Goal: Task Accomplishment & Management: Manage account settings

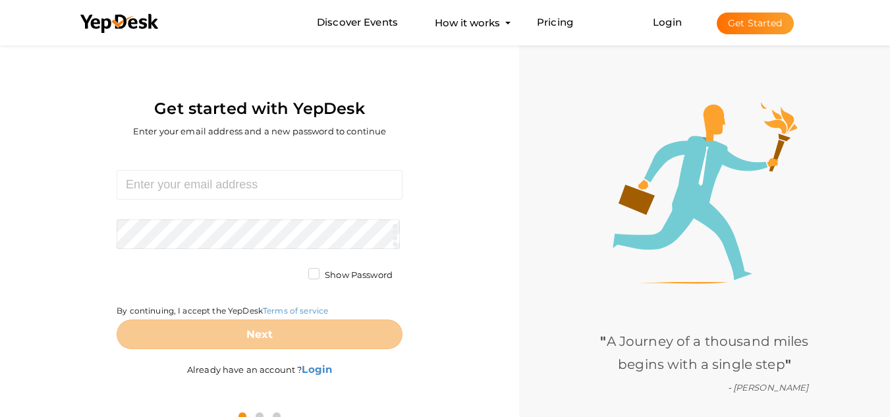
click at [764, 26] on button "Get Started" at bounding box center [755, 24] width 77 height 22
click at [668, 23] on link "Login" at bounding box center [667, 22] width 29 height 13
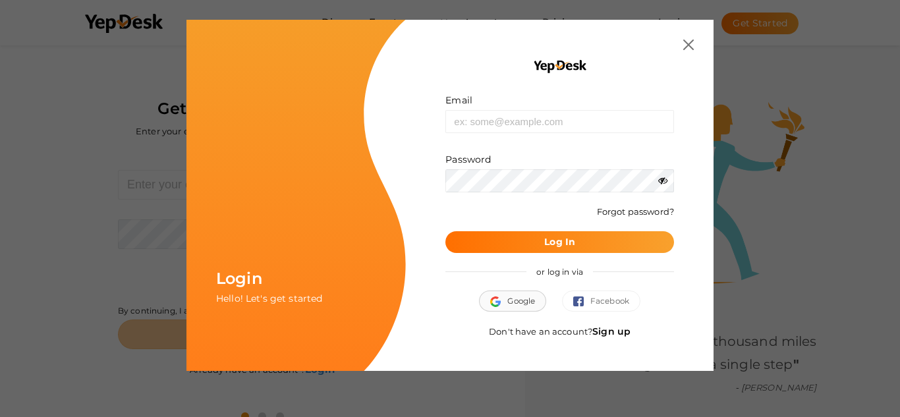
drag, startPoint x: 506, startPoint y: 299, endPoint x: 508, endPoint y: 292, distance: 7.7
click at [508, 292] on button "Google" at bounding box center [512, 300] width 67 height 21
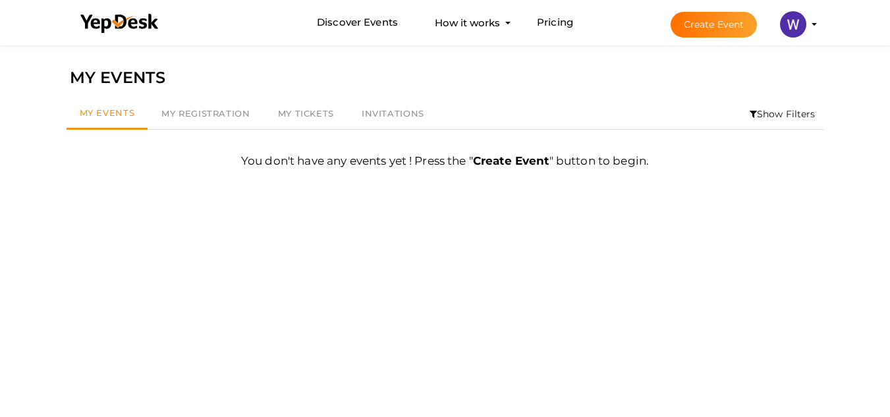
click at [793, 32] on img at bounding box center [793, 24] width 26 height 26
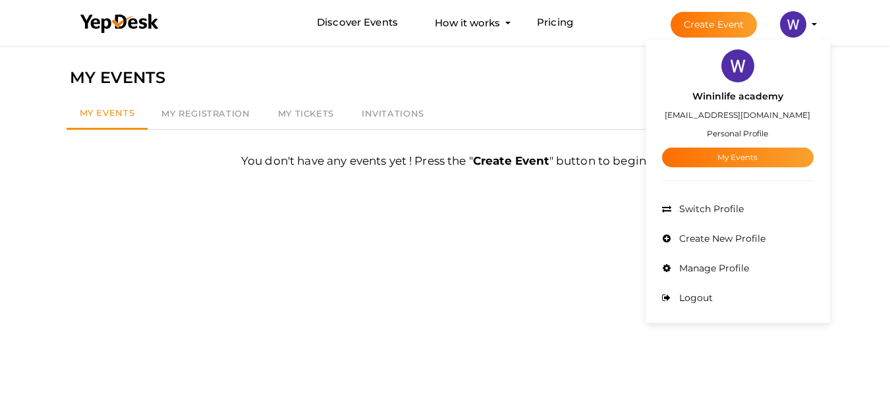
click at [801, 28] on img at bounding box center [793, 24] width 26 height 26
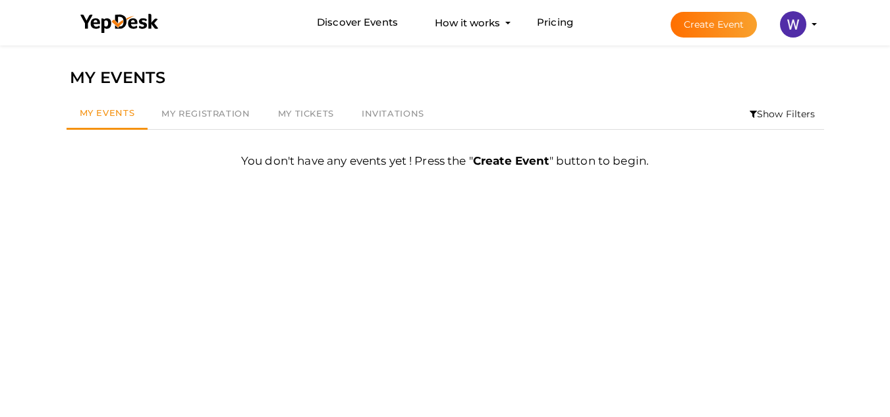
click at [801, 28] on img at bounding box center [793, 24] width 26 height 26
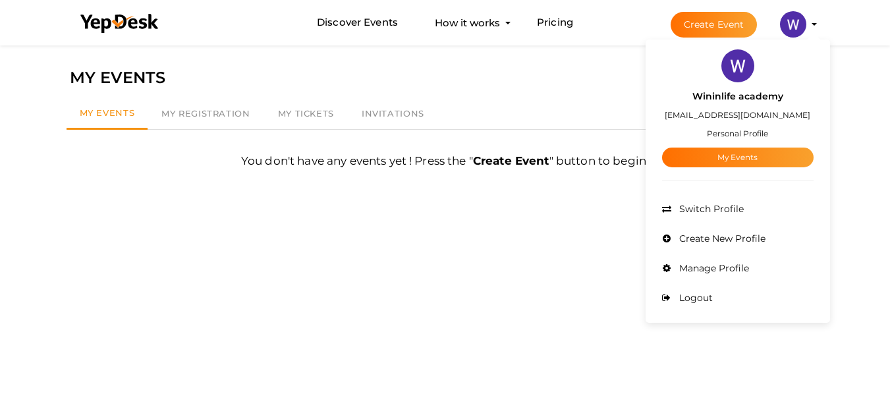
click at [738, 137] on small "Personal Profile" at bounding box center [737, 133] width 61 height 10
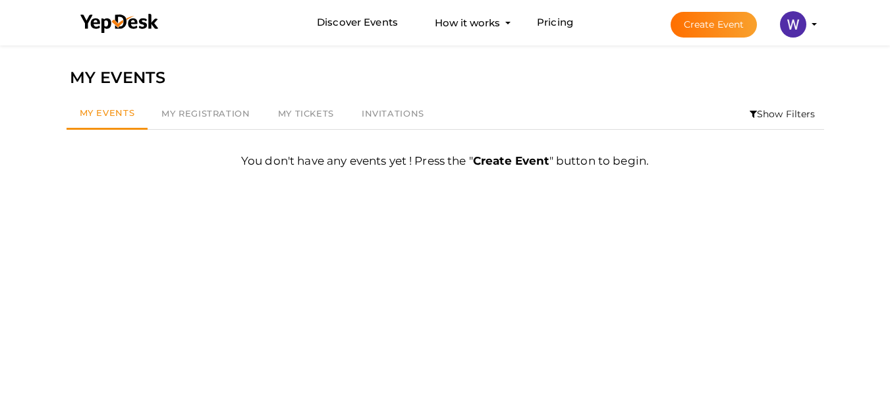
click at [815, 27] on li "Create Event Wininlife academy wininlifeacademy092@gmail.com Personal Profile M…" at bounding box center [732, 24] width 176 height 47
click at [806, 24] on profile-pic at bounding box center [793, 23] width 26 height 10
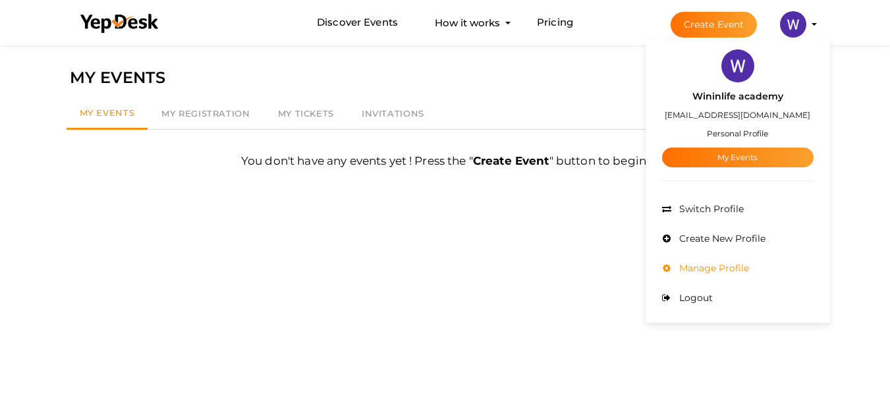
click at [700, 268] on span "Manage Profile" at bounding box center [712, 268] width 73 height 12
click at [700, 268] on div "Filter MY EVENTS My Events My Registration My Tickets Invitations Show Filters …" at bounding box center [445, 250] width 771 height 417
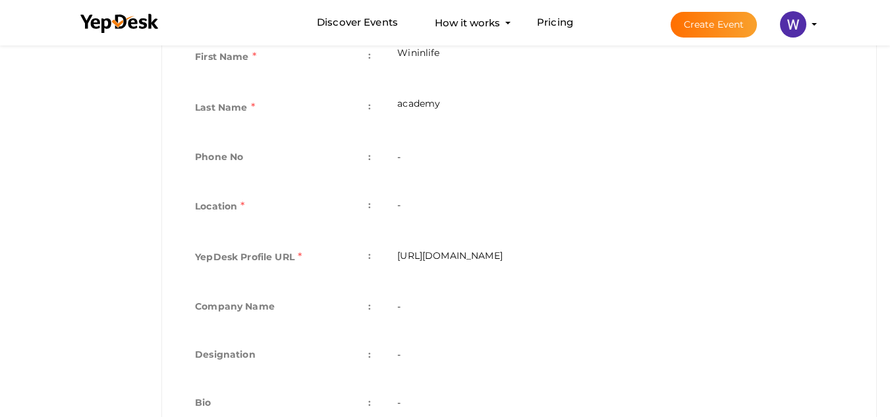
scroll to position [263, 0]
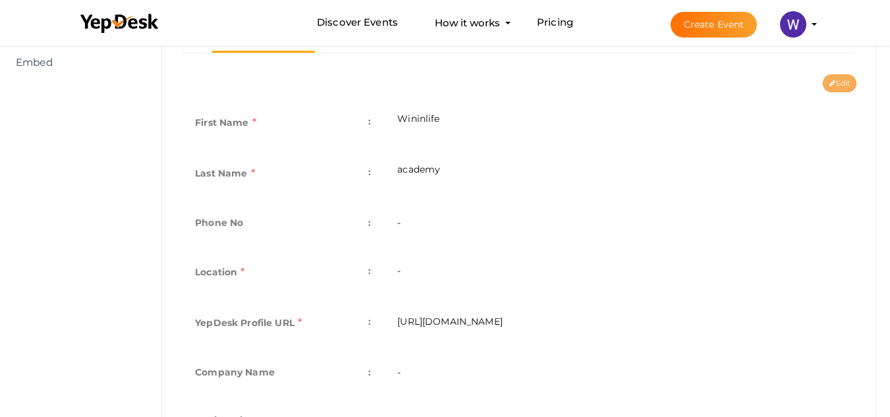
click at [850, 84] on button "Edit" at bounding box center [840, 83] width 34 height 18
type input "Wininlife"
type input "academy"
type input "wininlifeacademy"
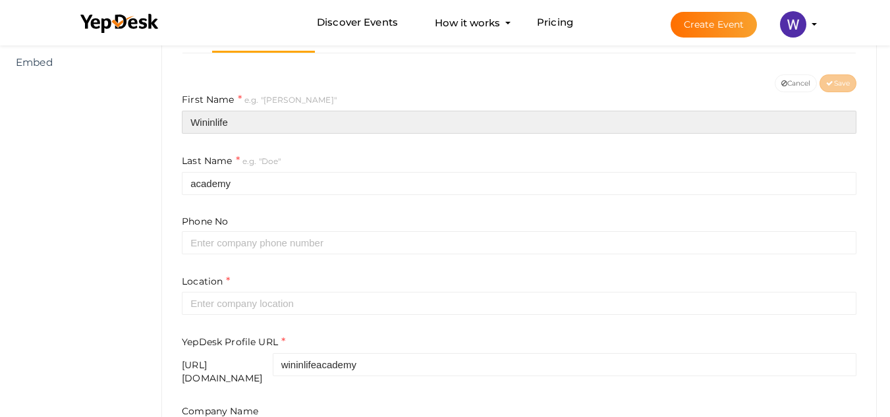
click at [231, 119] on input "Wininlife" at bounding box center [519, 122] width 674 height 23
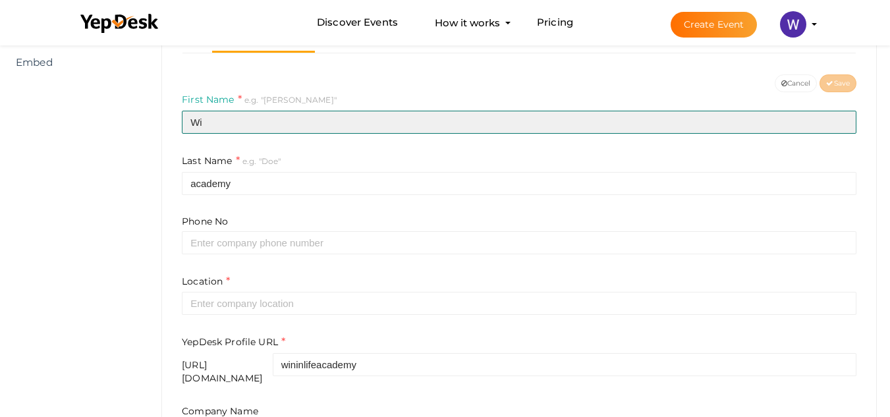
type input "W"
type input "Win In Life"
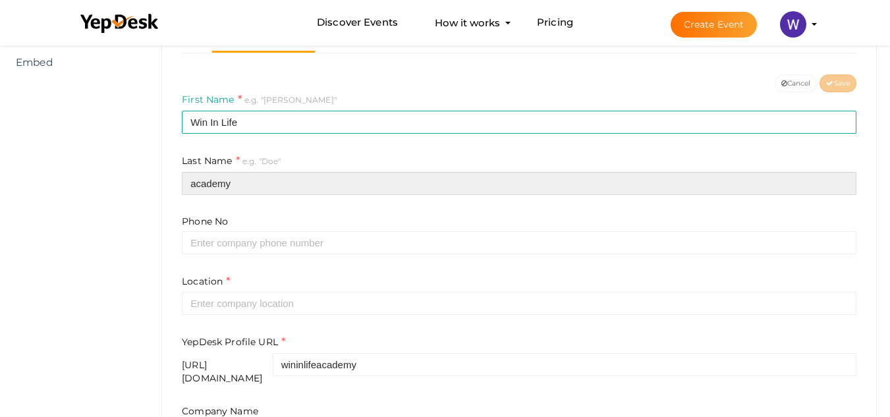
type input "Academy"
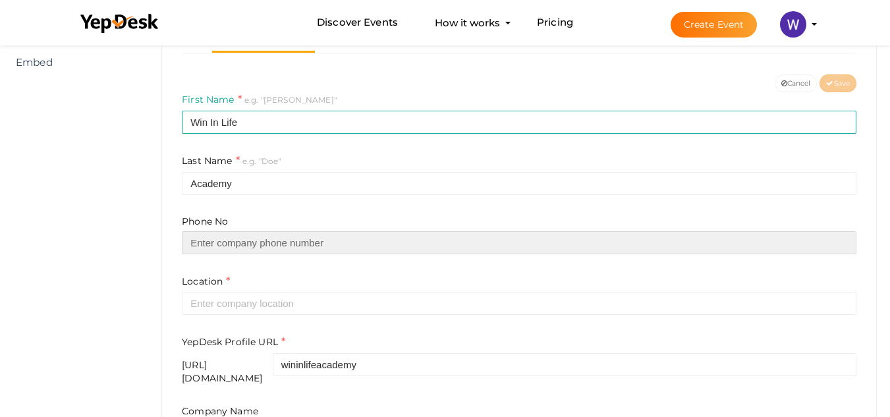
type input "18904229202"
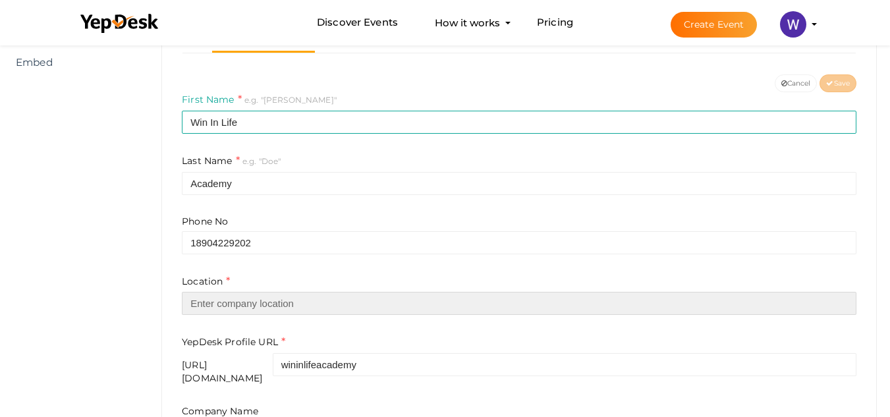
type input "[GEOGRAPHIC_DATA]"
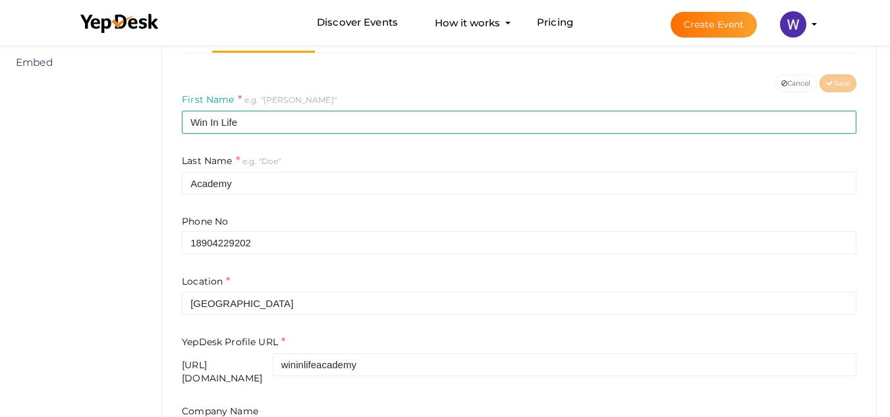
type input "Win In Life Academy"
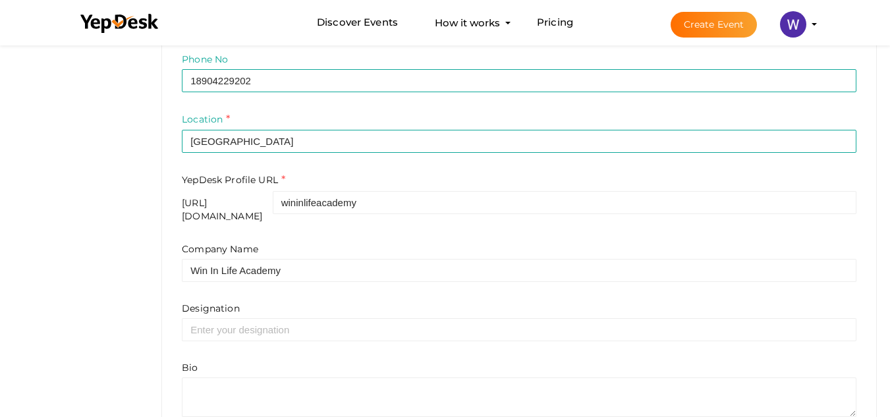
scroll to position [491, 0]
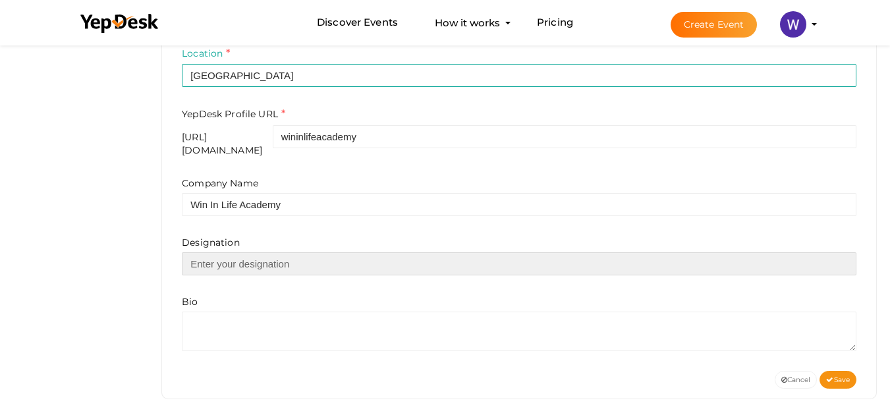
click at [226, 252] on input "text" at bounding box center [519, 263] width 674 height 23
click at [219, 261] on input "text" at bounding box center [519, 263] width 674 height 23
click at [221, 259] on input "text" at bounding box center [519, 263] width 674 height 23
click at [203, 252] on input "text" at bounding box center [519, 263] width 674 height 23
paste input "We are passionate about empowering you to navigate your personal growth and thr…"
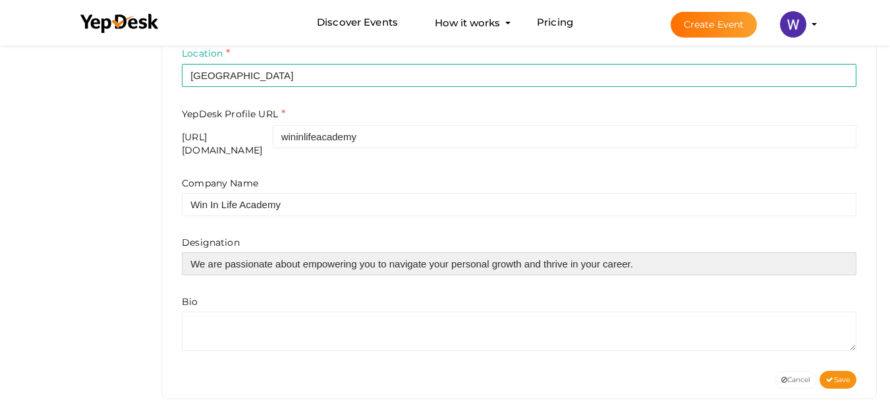
type input "We are passionate about empowering you to navigate your personal growth and thr…"
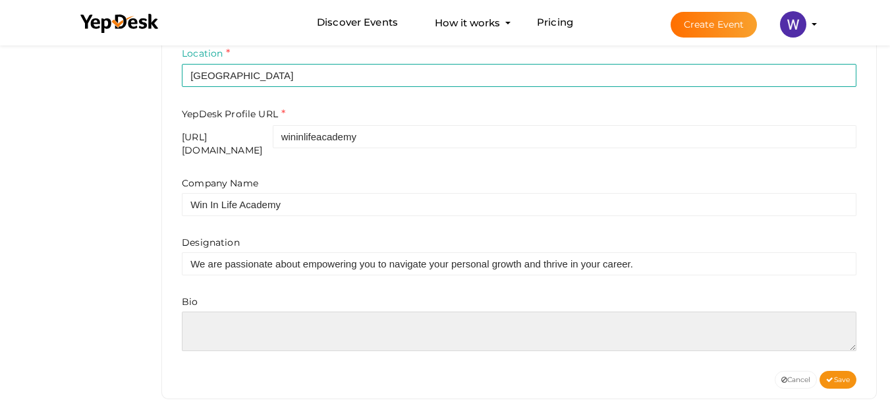
click at [221, 313] on textarea at bounding box center [519, 332] width 674 height 40
click at [204, 313] on textarea at bounding box center [519, 332] width 674 height 40
paste textarea "Our training and practical approach blends insightful learning methodologies wi…"
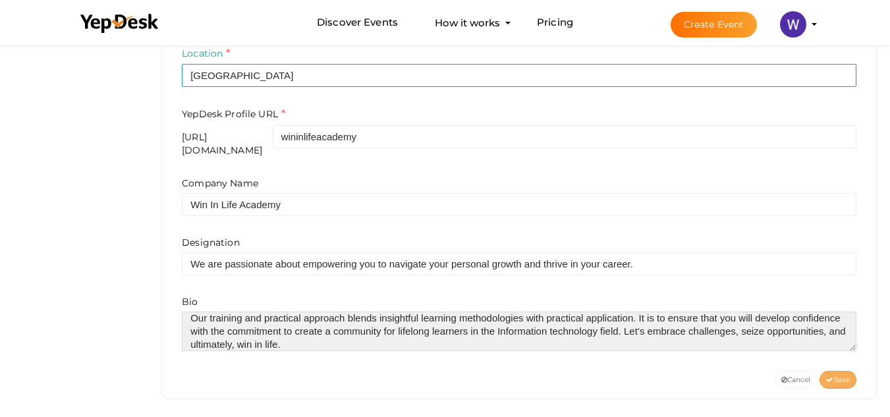
type textarea "Our training and practical approach blends insightful learning methodologies wi…"
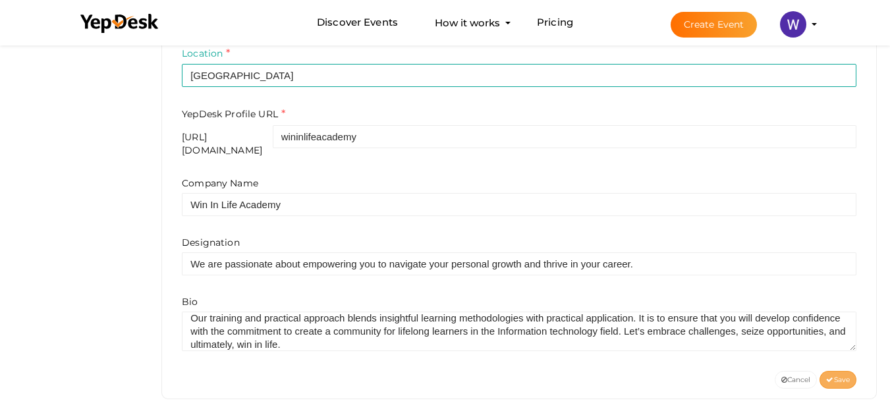
click at [838, 375] on span "Save" at bounding box center [838, 379] width 24 height 9
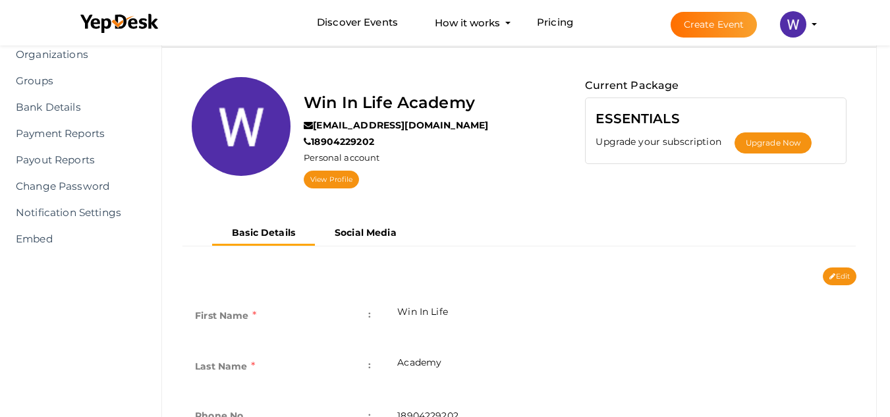
scroll to position [80, 0]
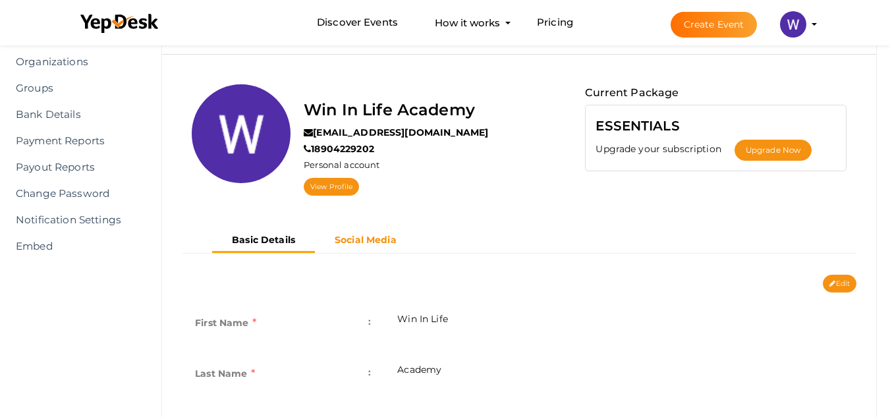
click at [368, 239] on b "Social Media" at bounding box center [366, 240] width 62 height 12
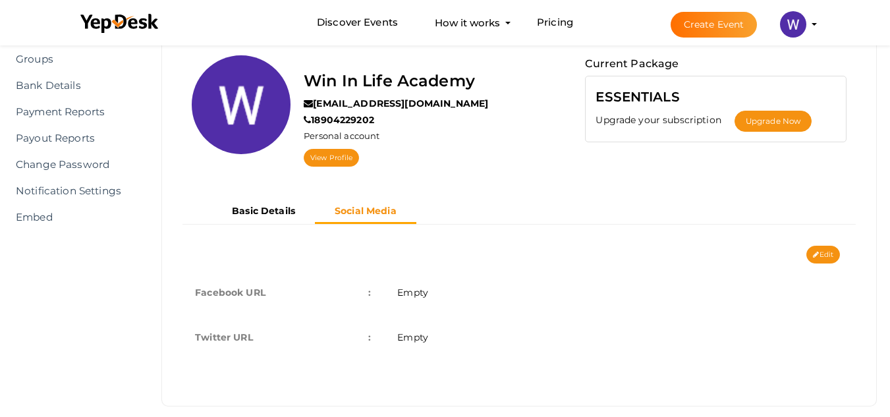
scroll to position [124, 0]
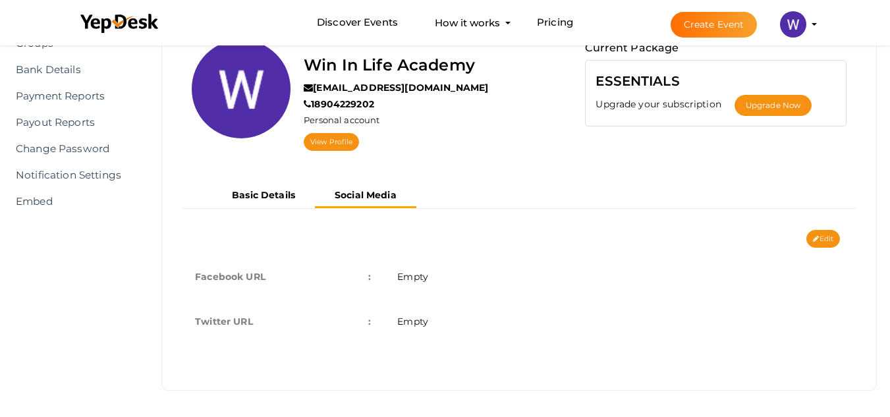
click at [427, 272] on span "Empty" at bounding box center [412, 277] width 31 height 12
click at [424, 280] on span "Empty" at bounding box center [412, 277] width 31 height 12
click at [826, 234] on button "Edit" at bounding box center [823, 239] width 34 height 18
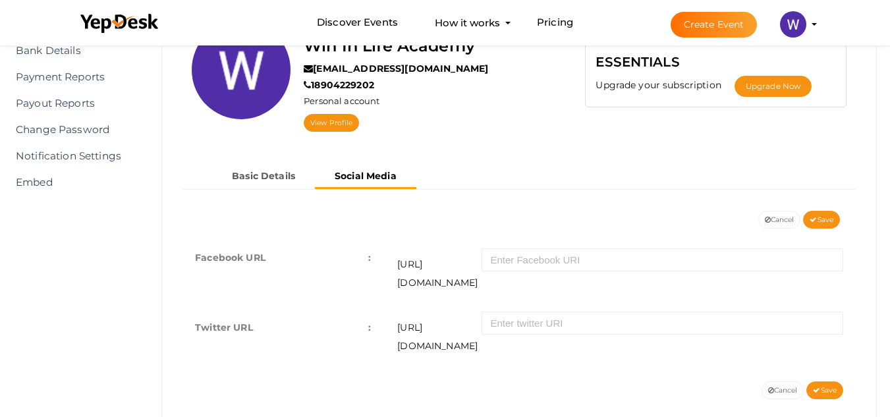
scroll to position [149, 0]
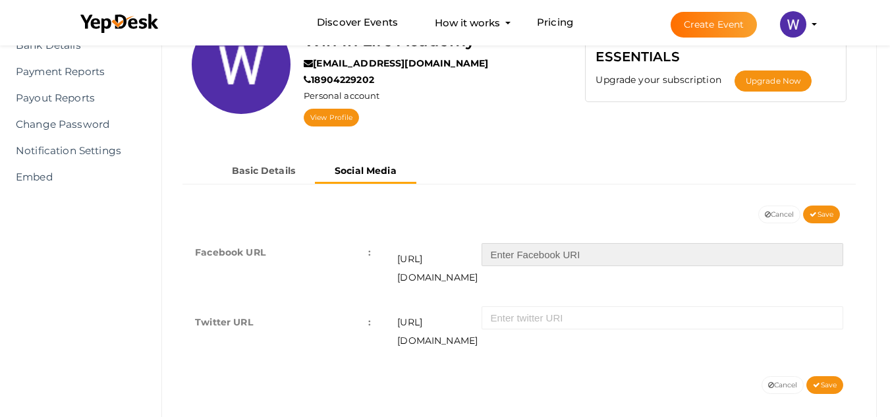
click at [541, 256] on input "text" at bounding box center [662, 254] width 362 height 23
click at [535, 254] on input "text" at bounding box center [662, 254] width 362 height 23
paste input "https://www.facebook.com/profile.php?id=100087483551729"
type input "https://www.facebook.com/profile.php?id=100087483551729"
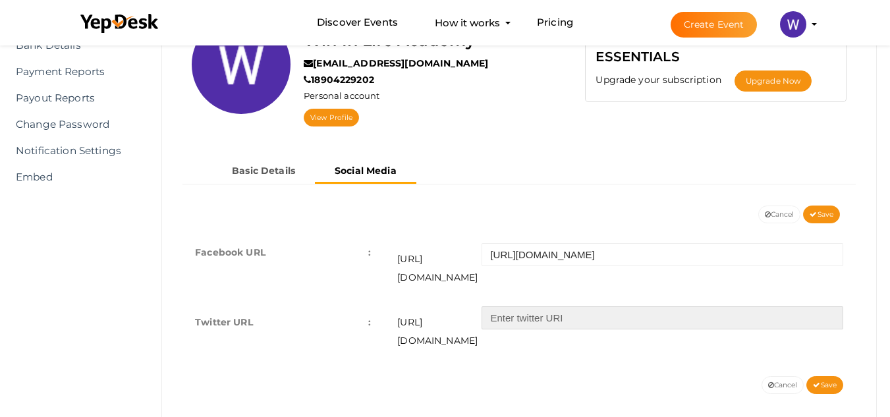
click at [506, 306] on input "text" at bounding box center [662, 317] width 362 height 23
paste input "https://x.com/WILAcademy"
type input "https://x.com/WILAcademy"
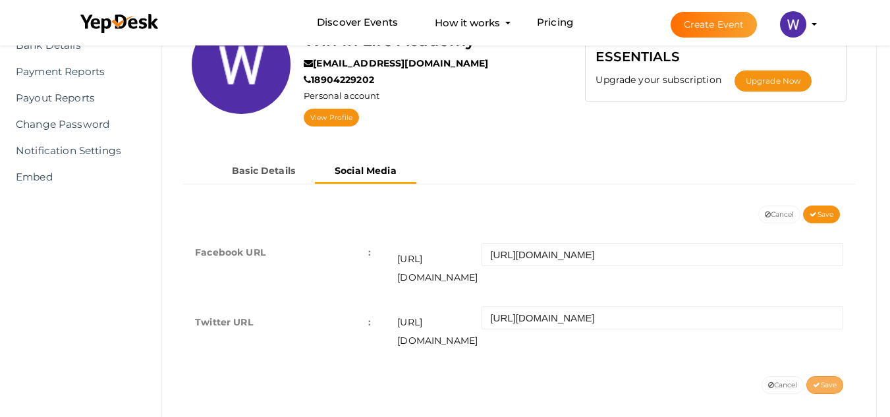
click at [819, 381] on span "Save" at bounding box center [825, 385] width 24 height 9
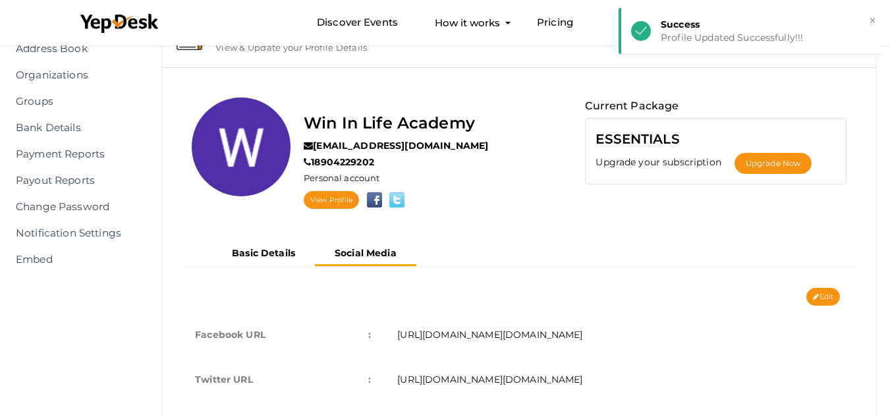
scroll to position [0, 0]
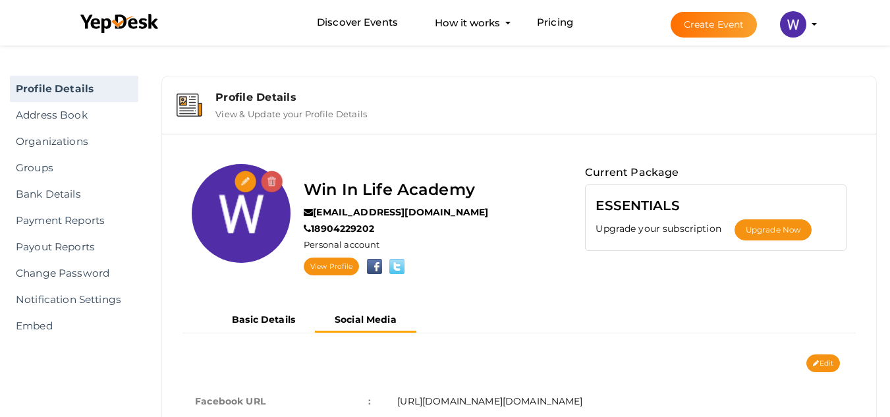
click at [242, 181] on input "file" at bounding box center [245, 182] width 23 height 23
type input "C:\fakepath\lolog.png"
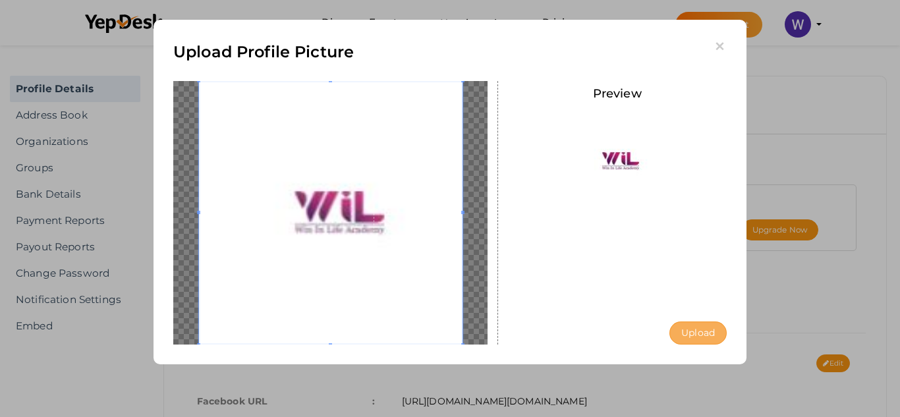
click at [713, 335] on button "Upload" at bounding box center [697, 332] width 57 height 23
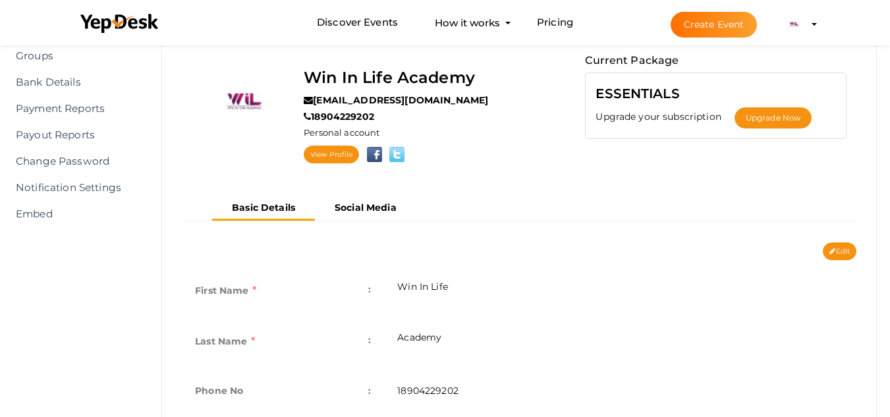
scroll to position [80, 0]
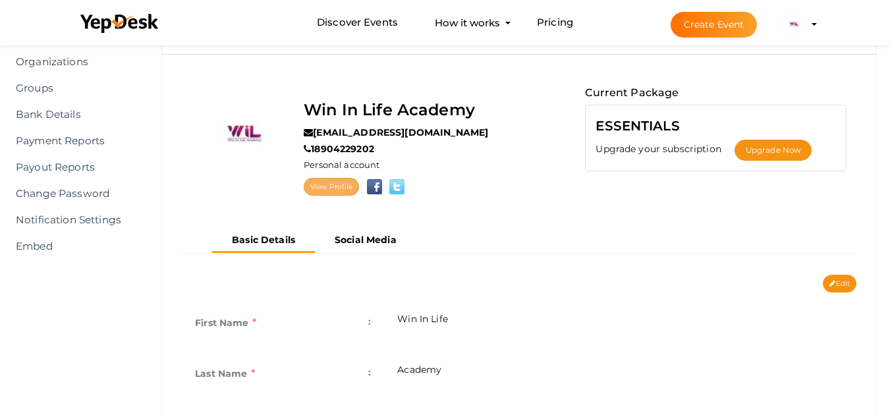
click at [337, 182] on link "View Profile" at bounding box center [331, 187] width 55 height 18
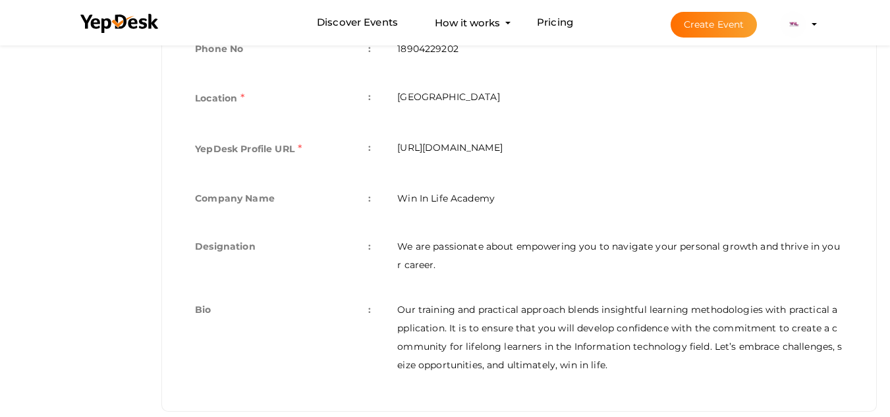
scroll to position [475, 0]
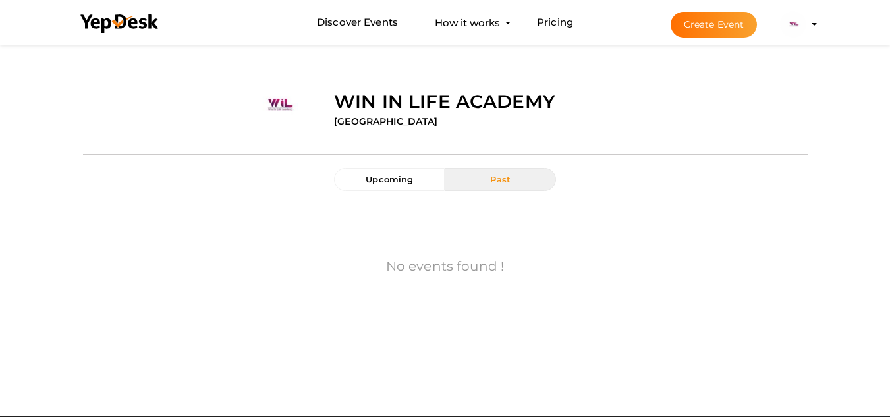
click at [516, 182] on button "Past" at bounding box center [500, 179] width 111 height 23
click at [693, 20] on button "Create Event" at bounding box center [713, 25] width 87 height 26
